Goal: Entertainment & Leisure: Consume media (video, audio)

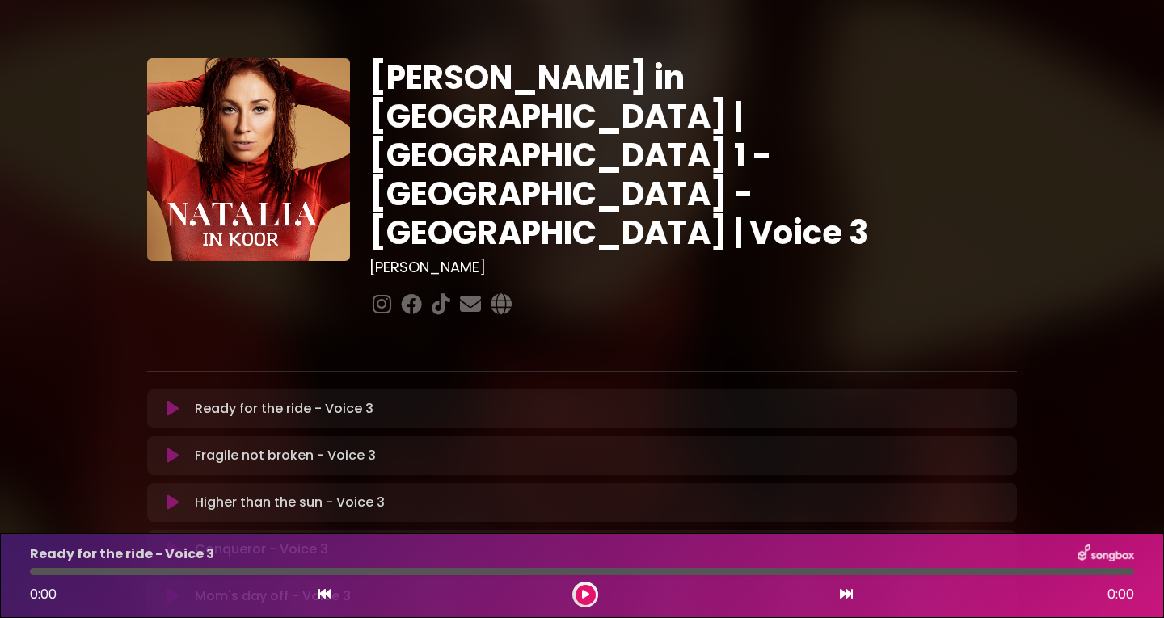
click at [171, 401] on icon at bounding box center [172, 409] width 12 height 16
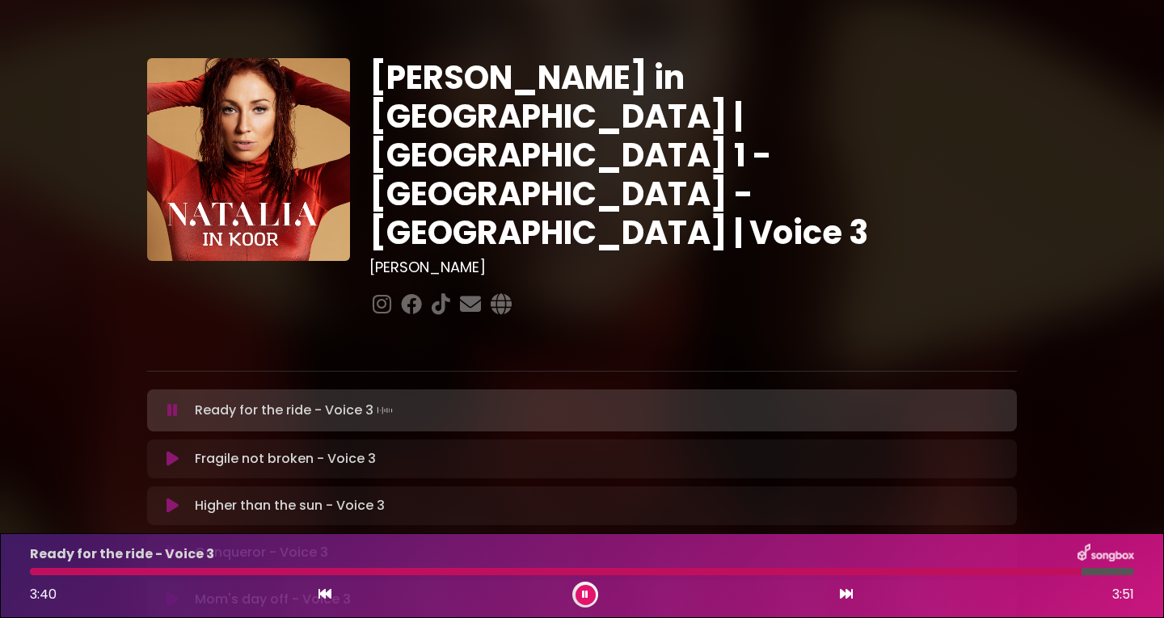
click at [32, 571] on div at bounding box center [555, 571] width 1051 height 7
click at [36, 570] on div at bounding box center [568, 571] width 1076 height 7
click at [39, 571] on div at bounding box center [561, 571] width 1062 height 7
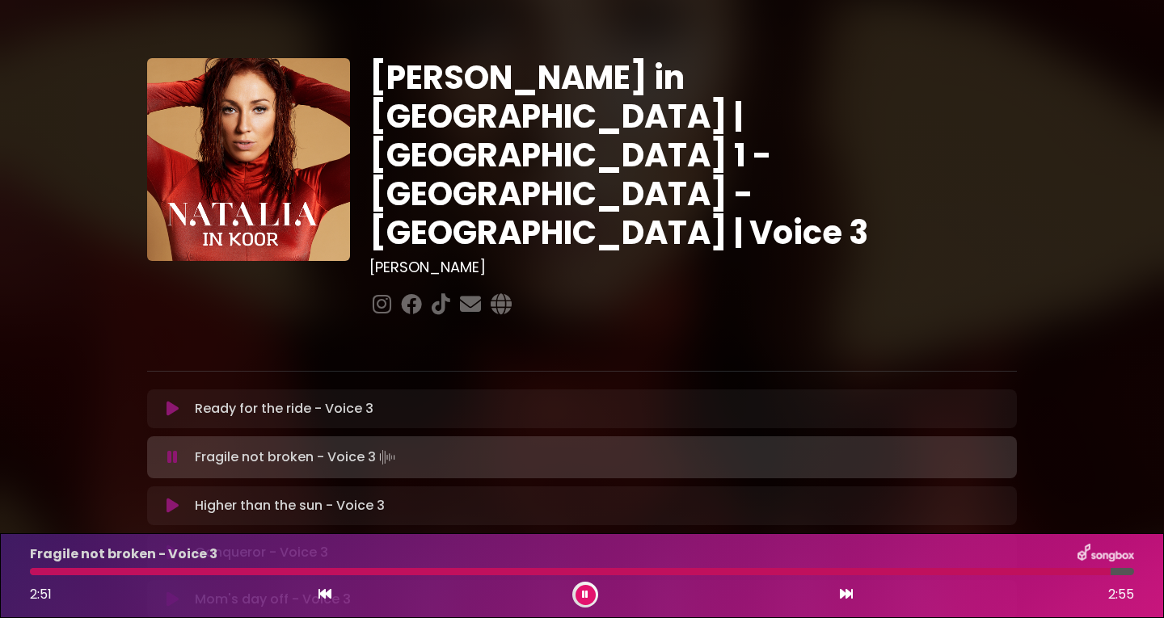
click at [587, 599] on icon at bounding box center [585, 595] width 6 height 10
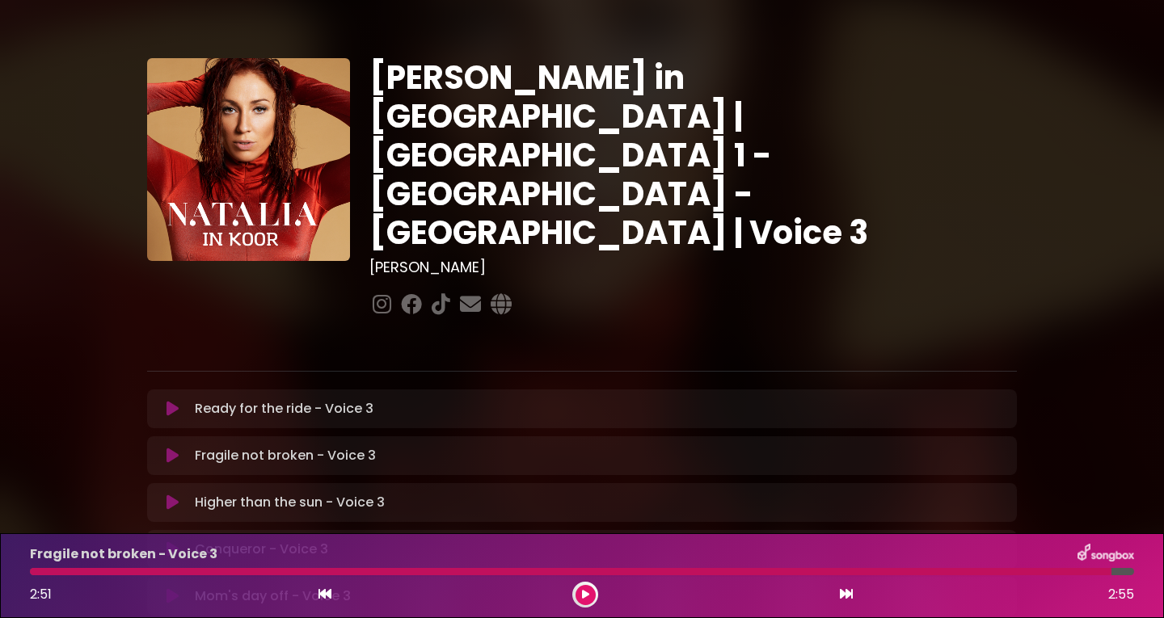
click at [179, 448] on button at bounding box center [173, 456] width 32 height 16
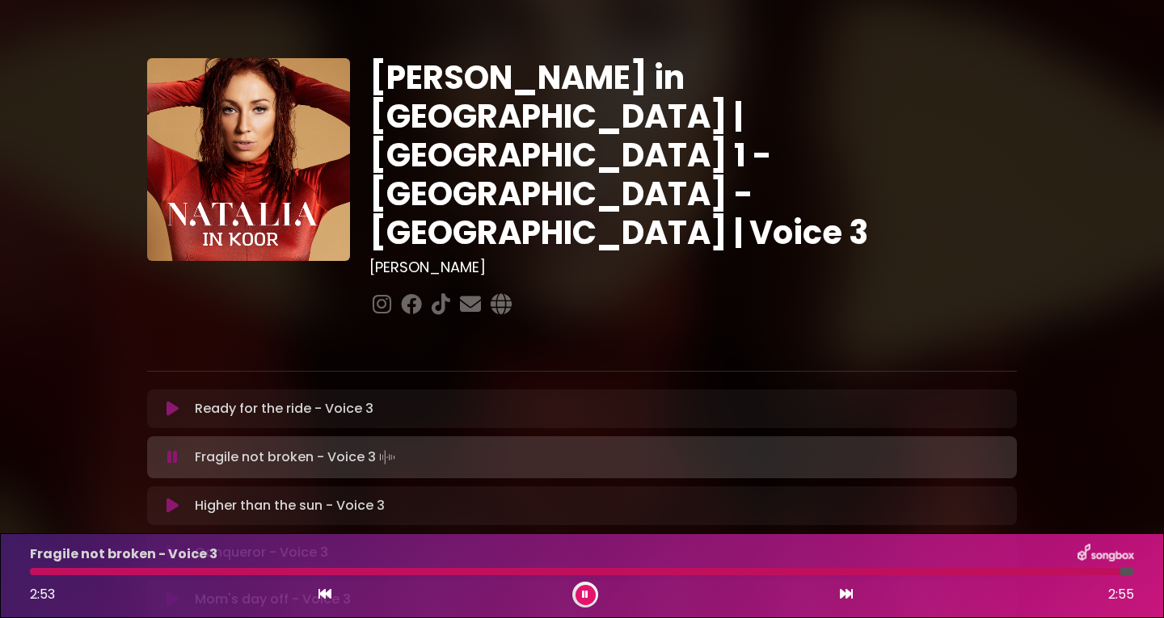
click at [31, 566] on div "Fragile not broken - Voice 3 2:53 2:55" at bounding box center [581, 576] width 1123 height 64
click at [36, 570] on div at bounding box center [576, 571] width 1093 height 7
click at [589, 593] on button at bounding box center [585, 595] width 20 height 20
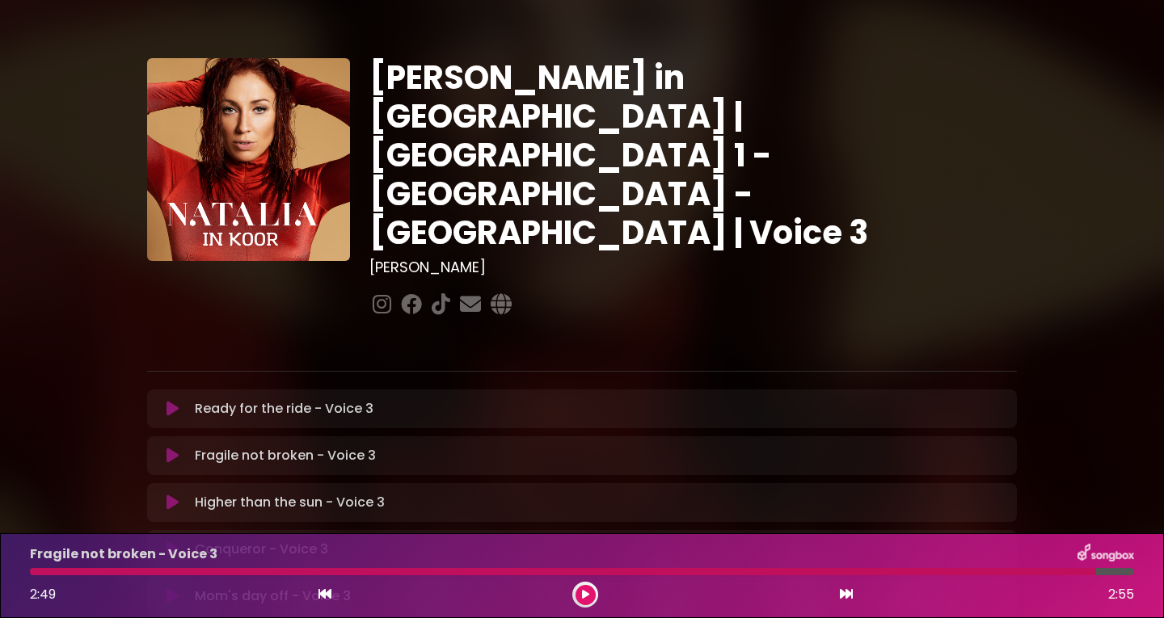
click at [36, 571] on div at bounding box center [563, 571] width 1066 height 7
click at [586, 599] on icon at bounding box center [585, 595] width 7 height 10
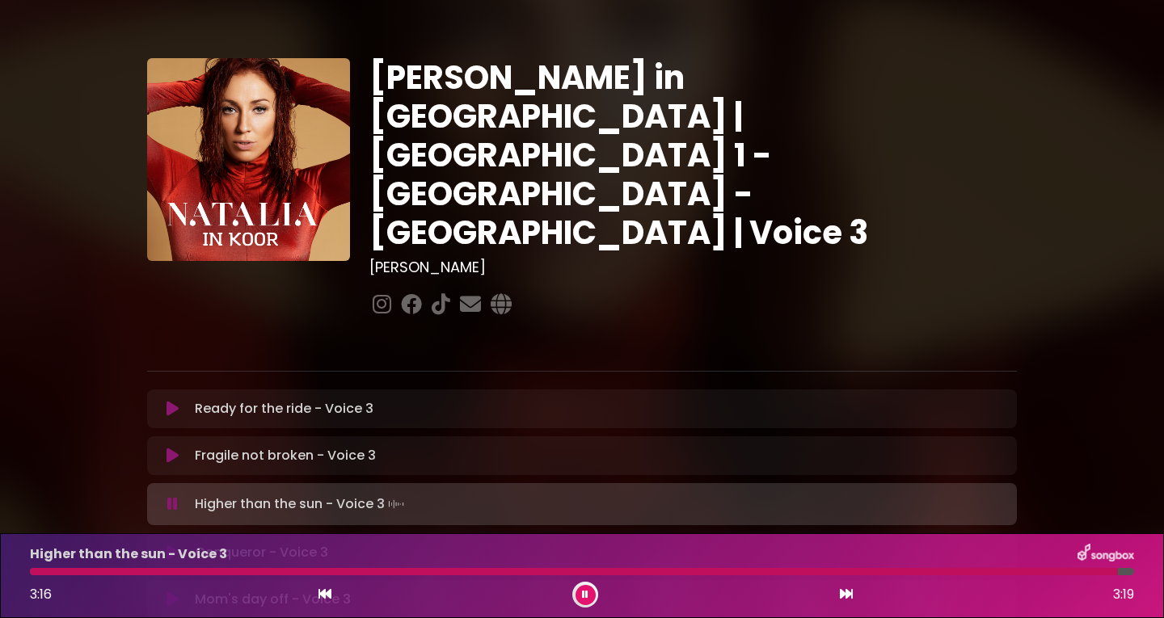
click at [582, 592] on icon at bounding box center [585, 595] width 6 height 10
